Goal: Entertainment & Leisure: Consume media (video, audio)

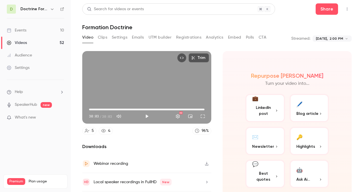
click at [32, 55] on link "Audience" at bounding box center [35, 55] width 71 height 12
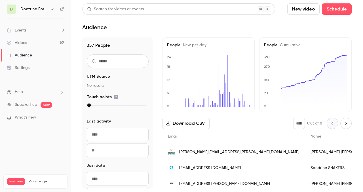
click at [32, 54] on link "Audience" at bounding box center [35, 55] width 71 height 12
click at [26, 42] on div "Videos" at bounding box center [17, 43] width 20 height 6
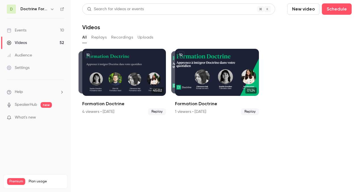
click at [50, 9] on icon "button" at bounding box center [52, 9] width 5 height 5
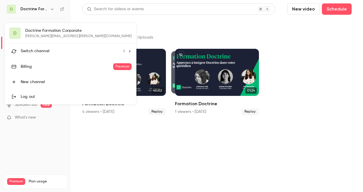
click at [39, 34] on div "D Doctrine Formation Corporate [EMAIL_ADDRESS][DOMAIN_NAME] Switch channel 6 Bi…" at bounding box center [70, 63] width 131 height 81
click at [39, 51] on span "Switch channel" at bounding box center [35, 51] width 29 height 6
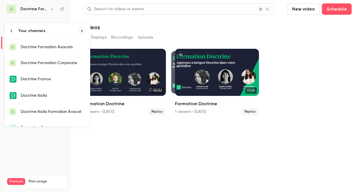
click at [48, 64] on div "Doctrine Formation Corporate" at bounding box center [53, 63] width 65 height 6
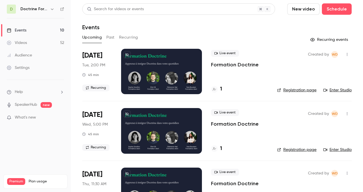
click at [109, 38] on button "Past" at bounding box center [110, 37] width 8 height 9
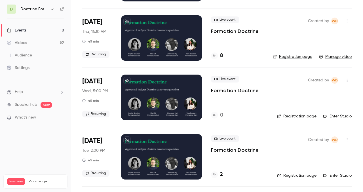
scroll to position [2697, 0]
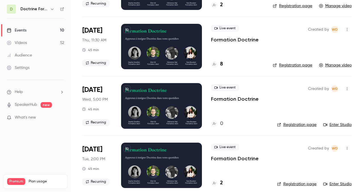
click at [157, 44] on div at bounding box center [161, 46] width 81 height 45
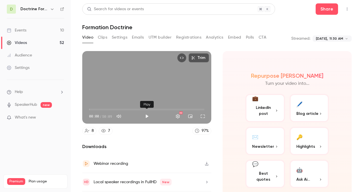
click at [145, 115] on button "Play" at bounding box center [146, 116] width 11 height 11
click at [146, 116] on button "Pause" at bounding box center [146, 116] width 11 height 11
type input "***"
click at [30, 28] on link "Events 10" at bounding box center [35, 30] width 71 height 12
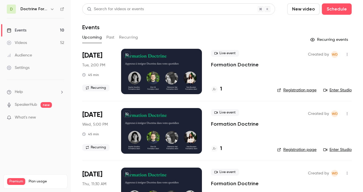
click at [45, 8] on h6 "Doctrine Formation Corporate" at bounding box center [33, 9] width 27 height 6
click at [53, 9] on icon "button" at bounding box center [52, 9] width 5 height 5
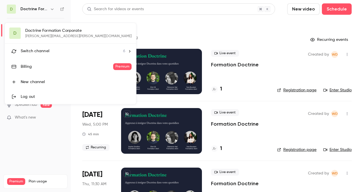
click at [53, 30] on div "D Doctrine Formation Corporate [EMAIL_ADDRESS][DOMAIN_NAME] Switch channel 6 Bi…" at bounding box center [70, 63] width 131 height 81
click at [43, 50] on span "Switch channel" at bounding box center [35, 51] width 29 height 6
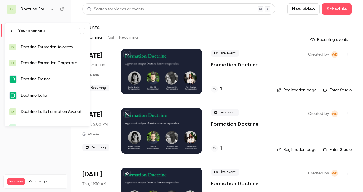
click at [51, 47] on div "Doctrine Formation Avocats" at bounding box center [53, 47] width 65 height 6
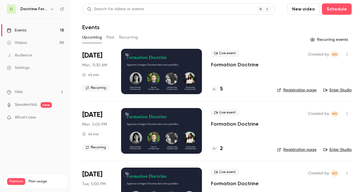
click at [113, 37] on button "Past" at bounding box center [110, 37] width 8 height 9
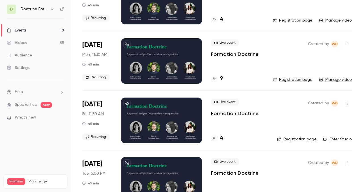
scroll to position [1741, 0]
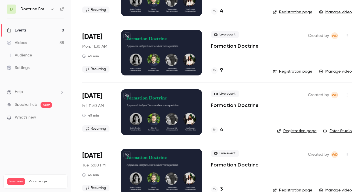
click at [150, 45] on div at bounding box center [161, 52] width 81 height 45
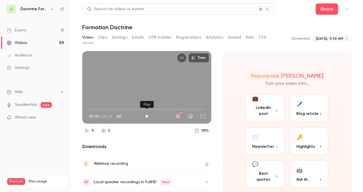
click at [146, 116] on button "Play" at bounding box center [146, 116] width 11 height 11
click at [203, 116] on button "Full screen" at bounding box center [202, 116] width 11 height 11
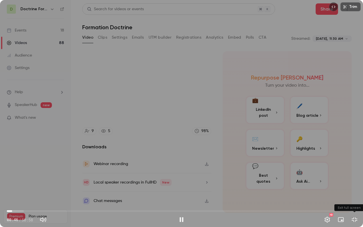
click at [357, 192] on button "Exit full screen" at bounding box center [354, 219] width 11 height 11
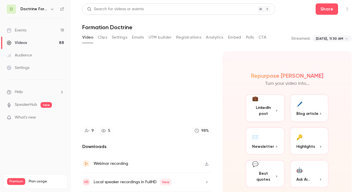
type input "****"
